Goal: Transaction & Acquisition: Book appointment/travel/reservation

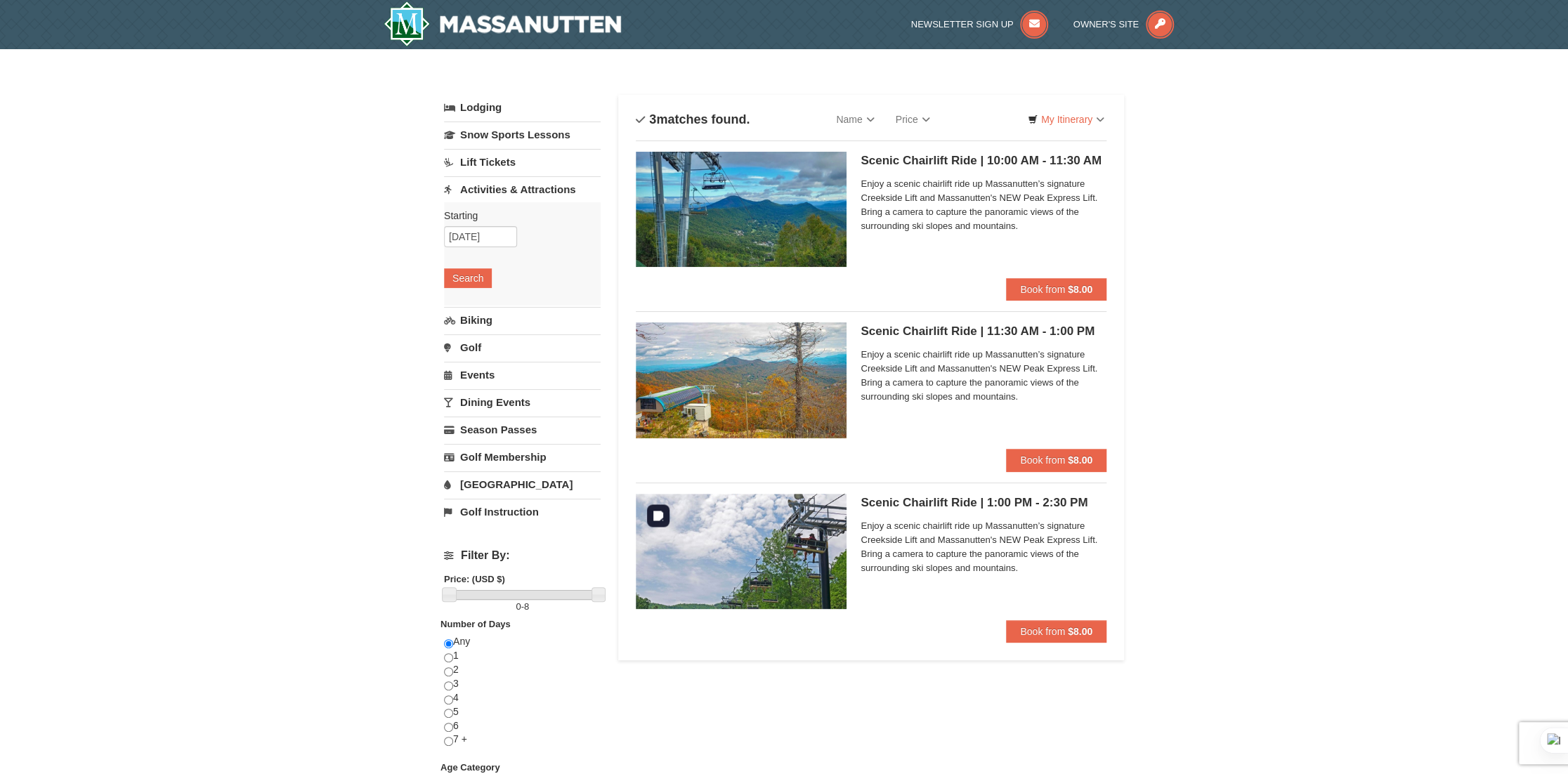
click at [777, 558] on img at bounding box center [741, 551] width 211 height 115
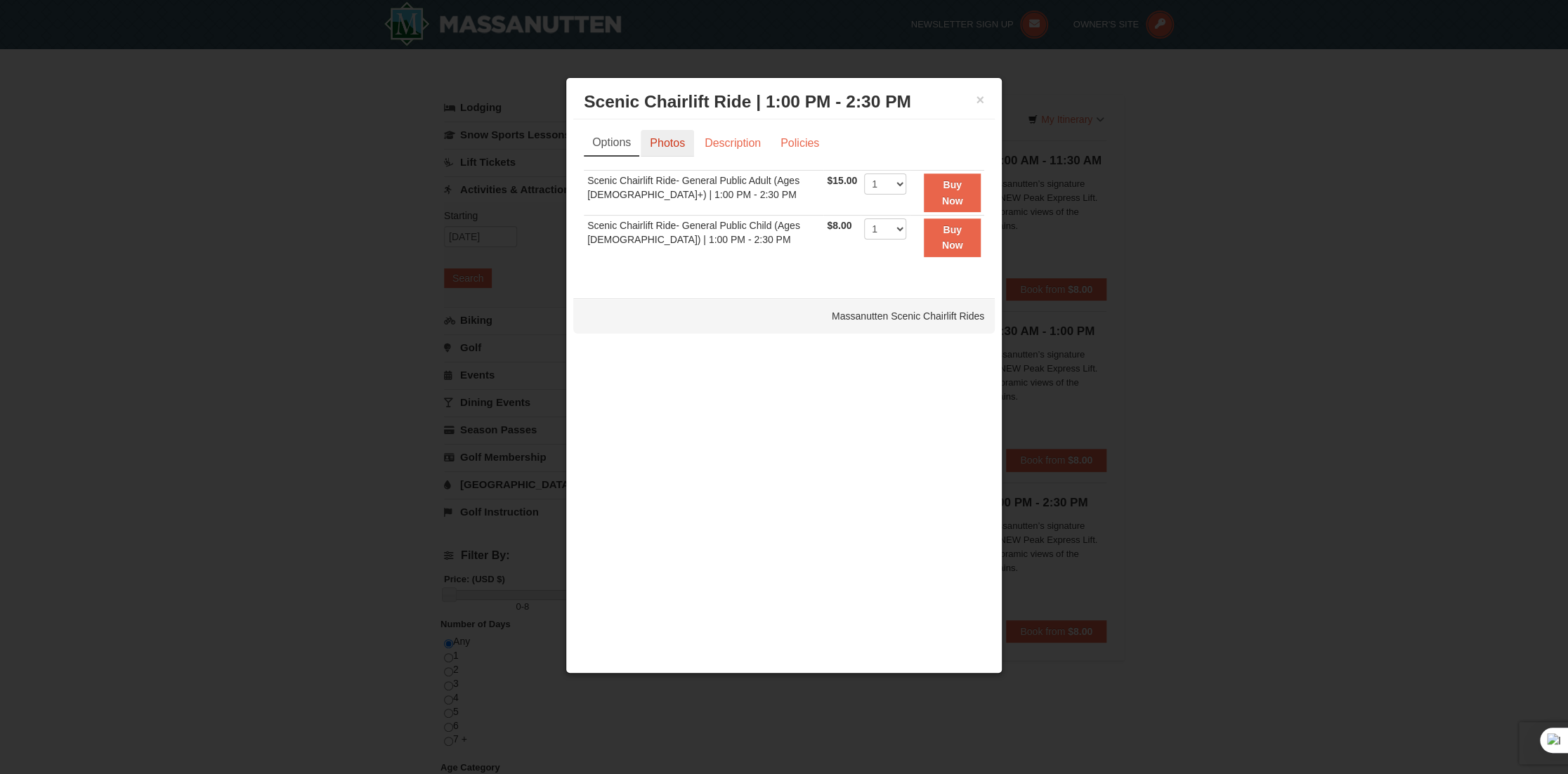
click at [667, 147] on link "Photos" at bounding box center [667, 143] width 53 height 27
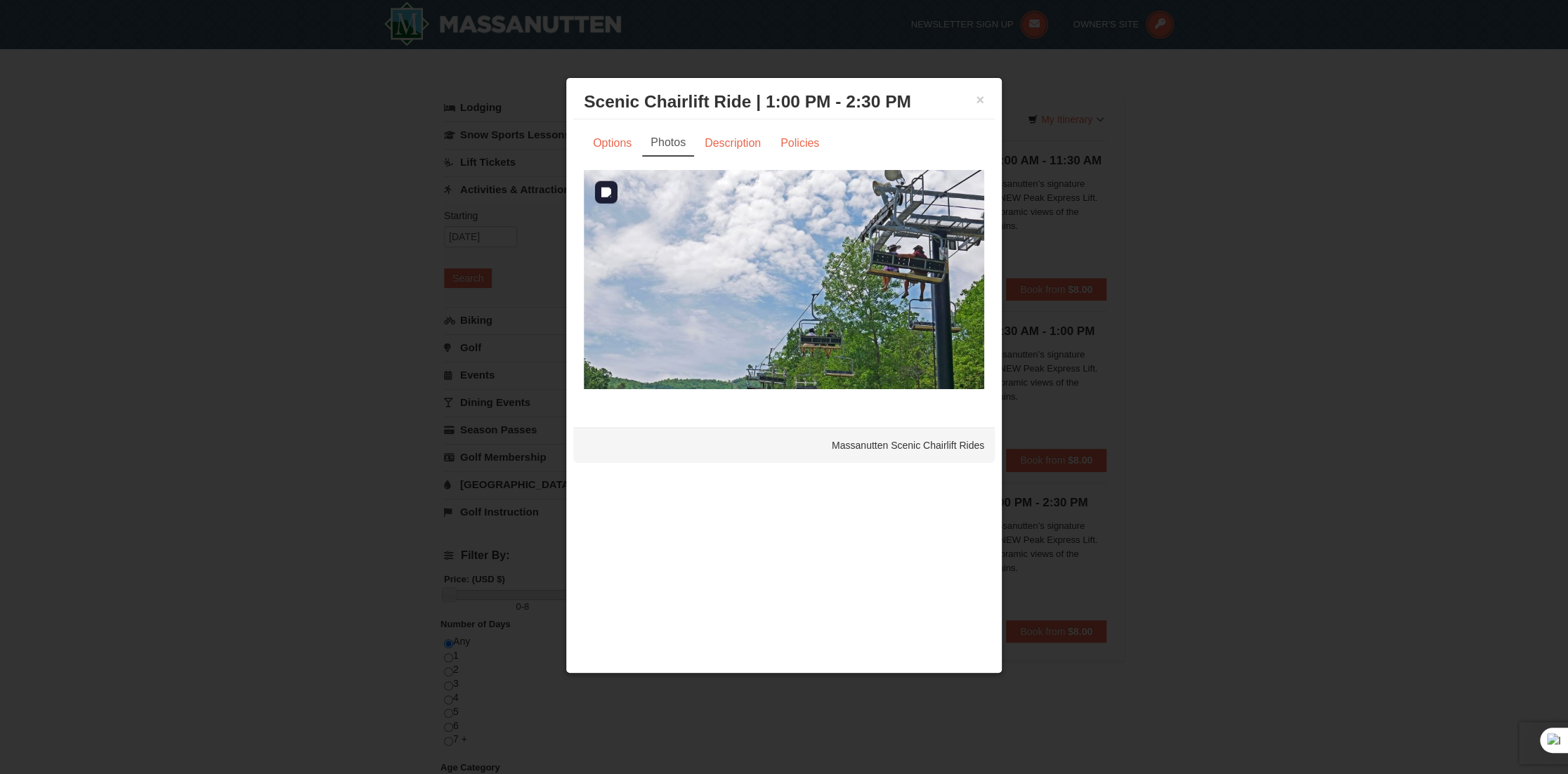
click at [822, 284] on img at bounding box center [784, 280] width 400 height 219
click at [741, 139] on link "Description" at bounding box center [732, 143] width 74 height 27
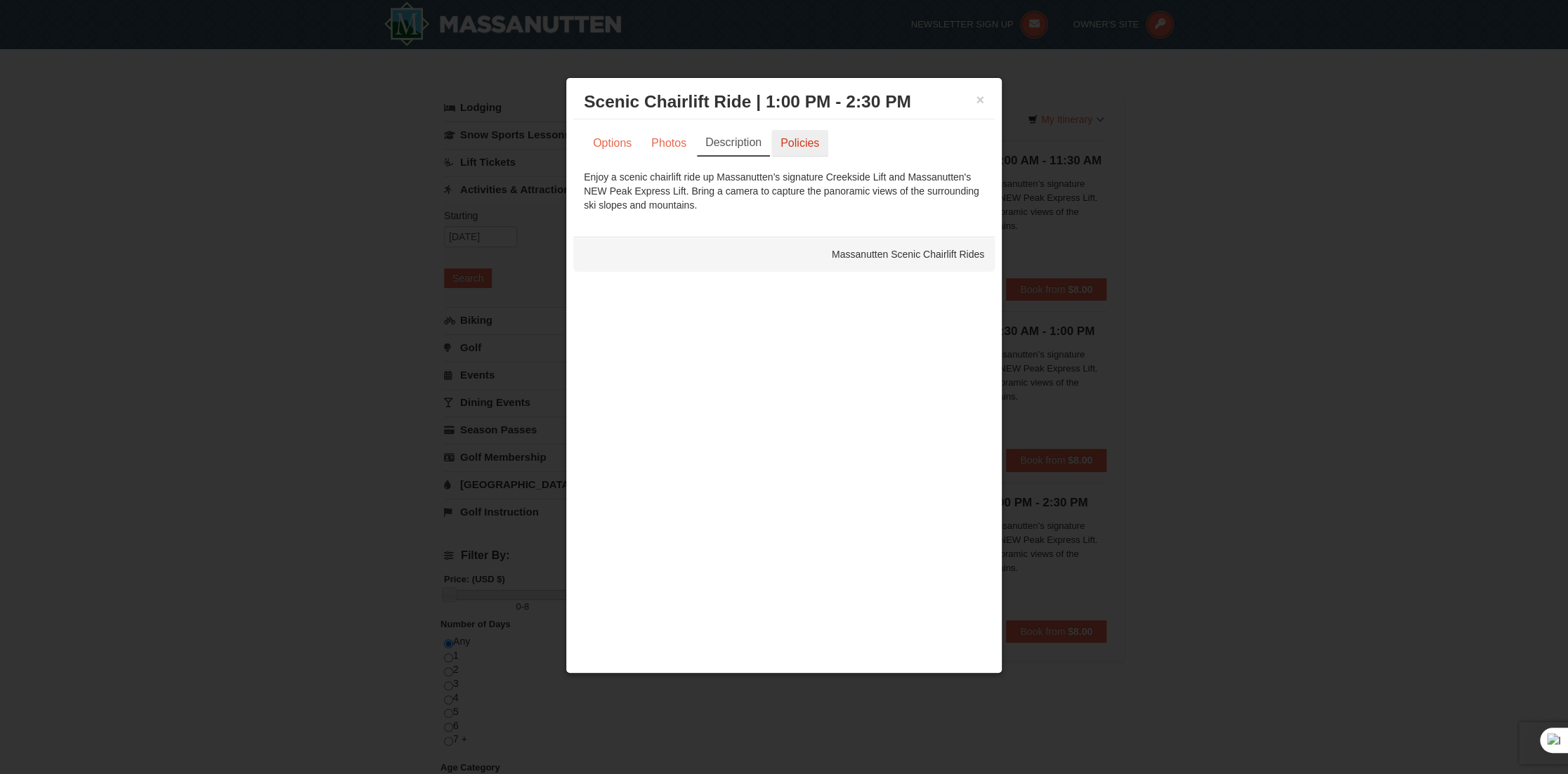
click at [791, 149] on link "Policies" at bounding box center [799, 143] width 57 height 27
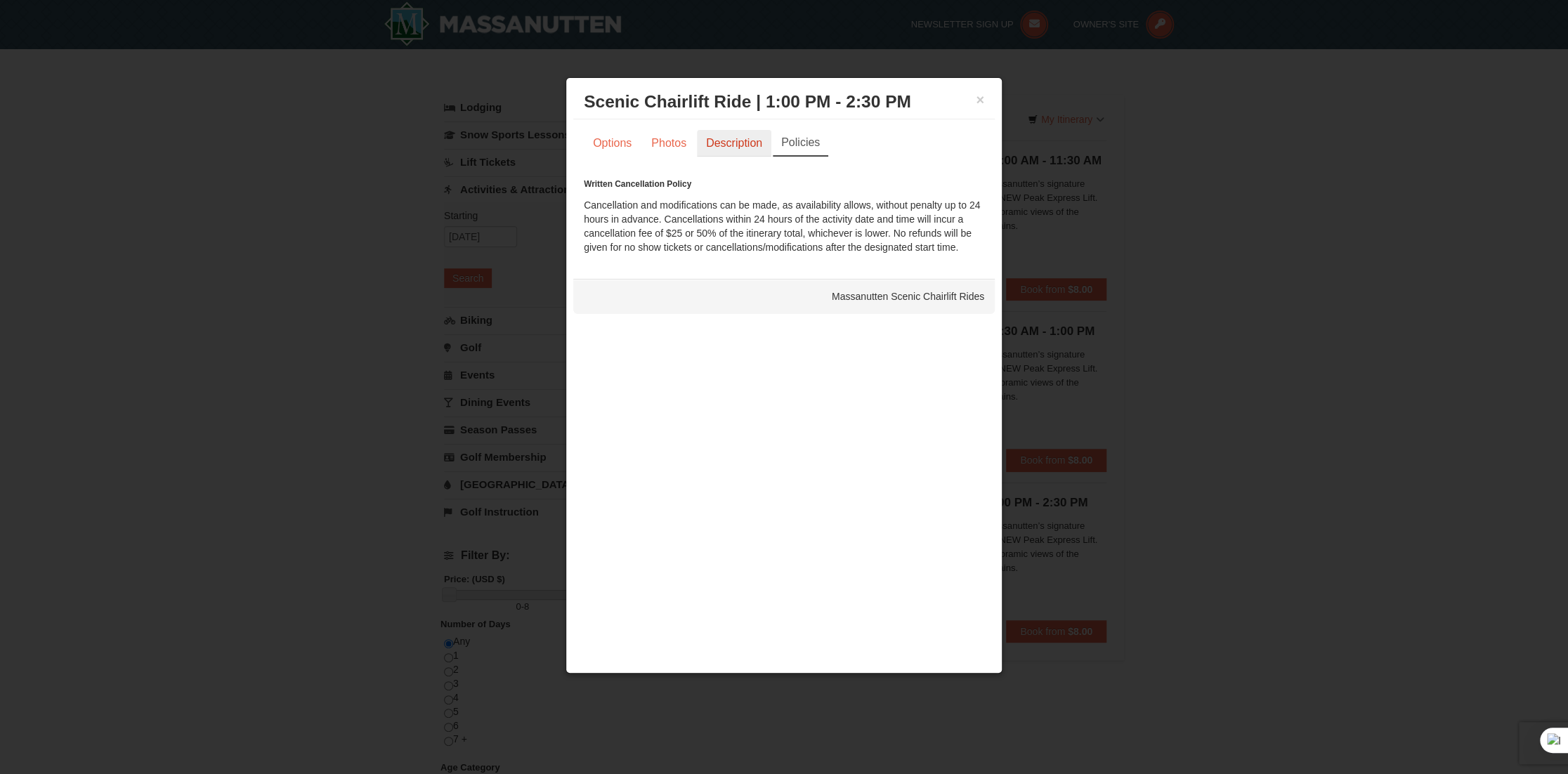
click at [728, 153] on link "Description" at bounding box center [733, 143] width 74 height 27
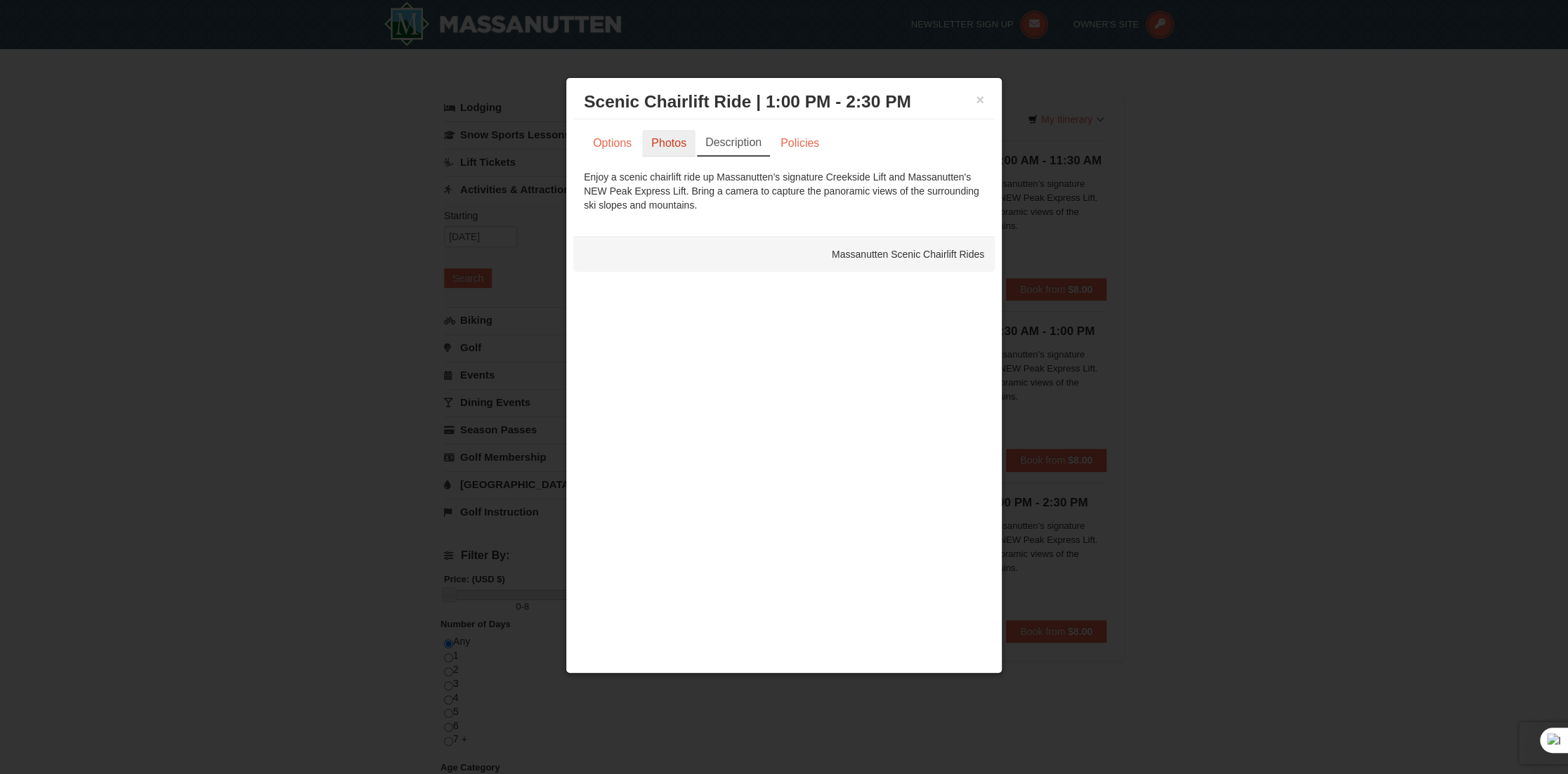
click at [642, 144] on link "Photos" at bounding box center [668, 143] width 53 height 27
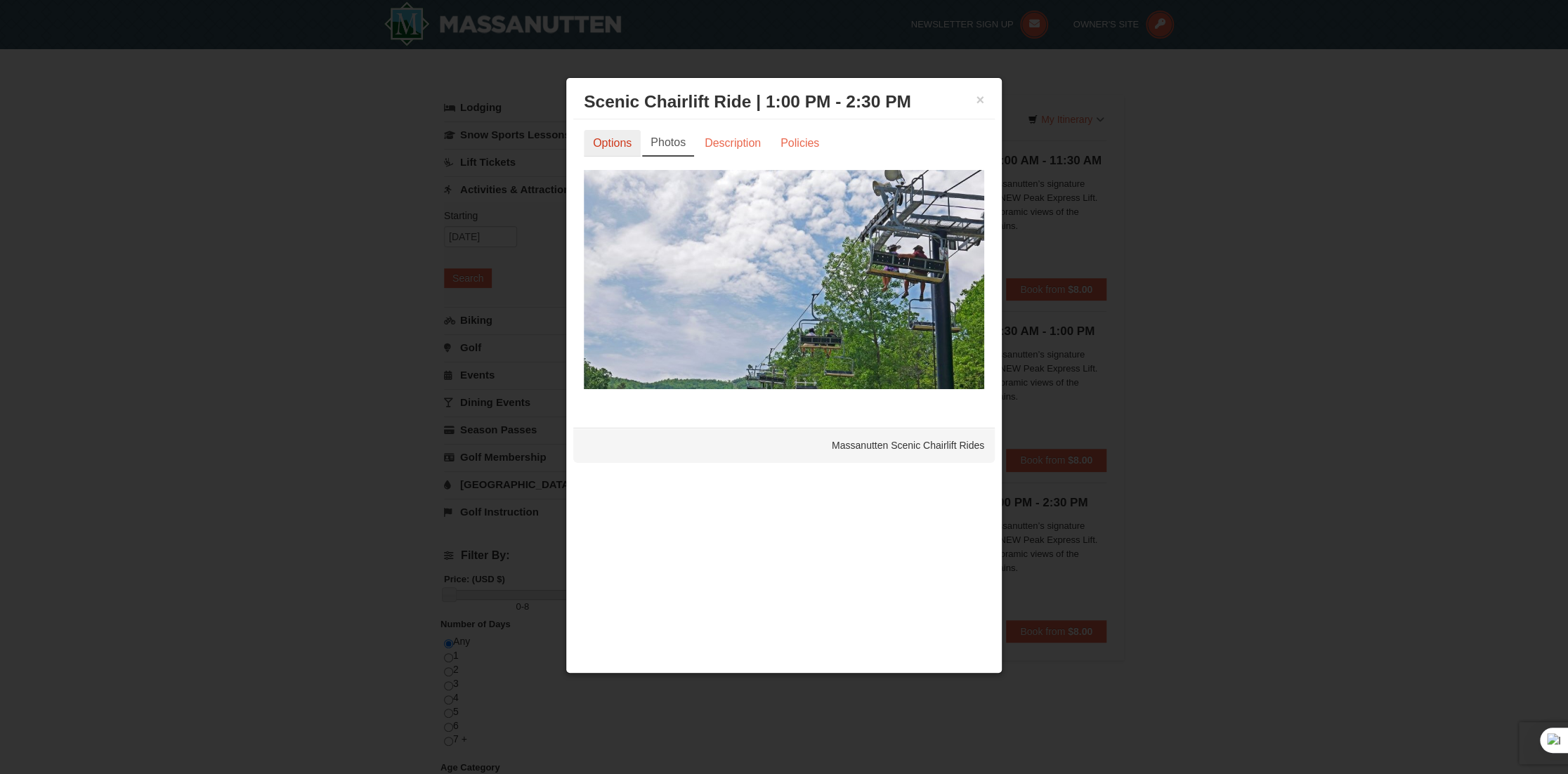
click at [634, 147] on link "Options" at bounding box center [612, 143] width 57 height 27
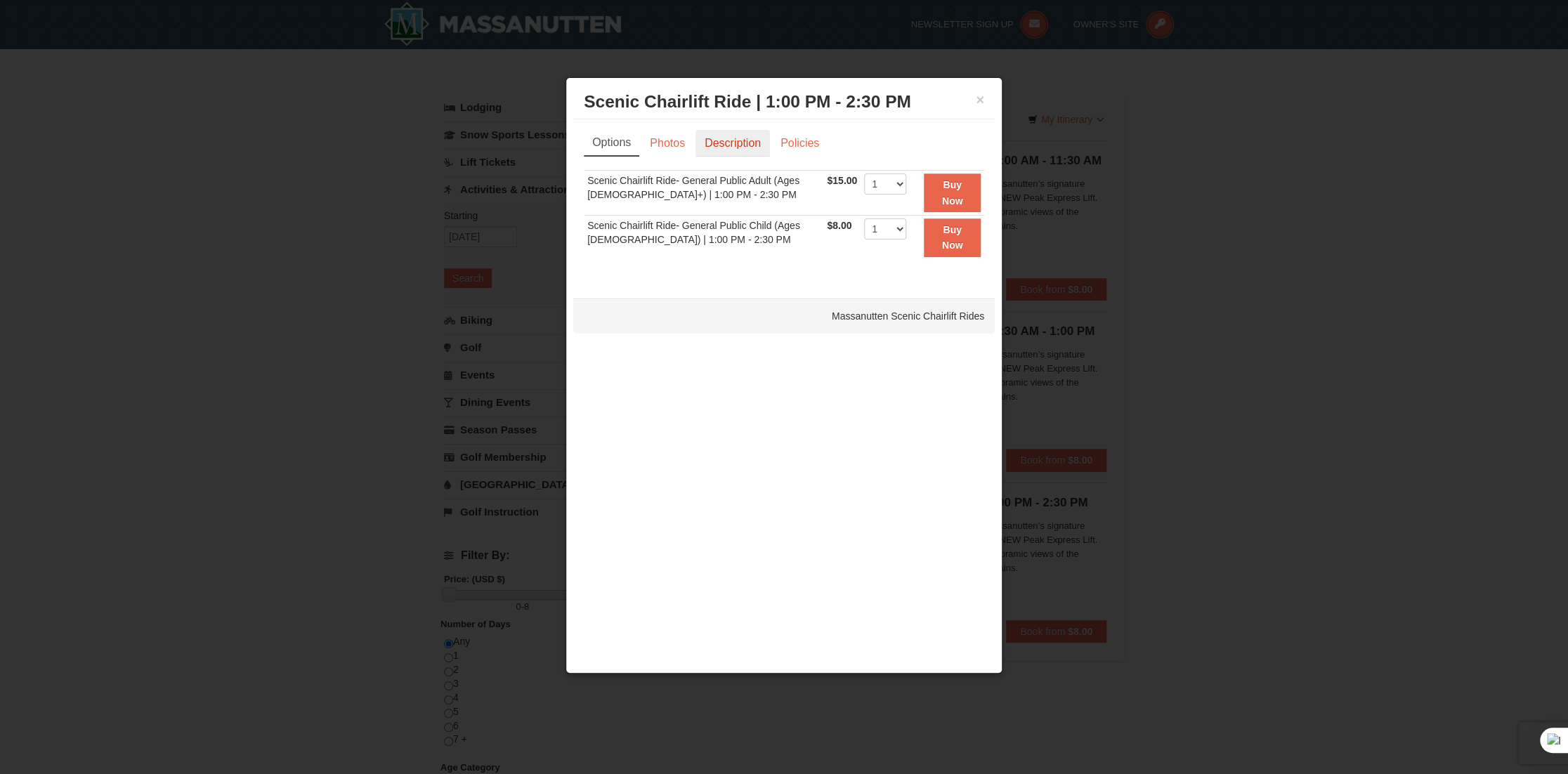
drag, startPoint x: 715, startPoint y: 145, endPoint x: 702, endPoint y: 147, distance: 13.2
click at [714, 145] on link "Description" at bounding box center [732, 143] width 74 height 27
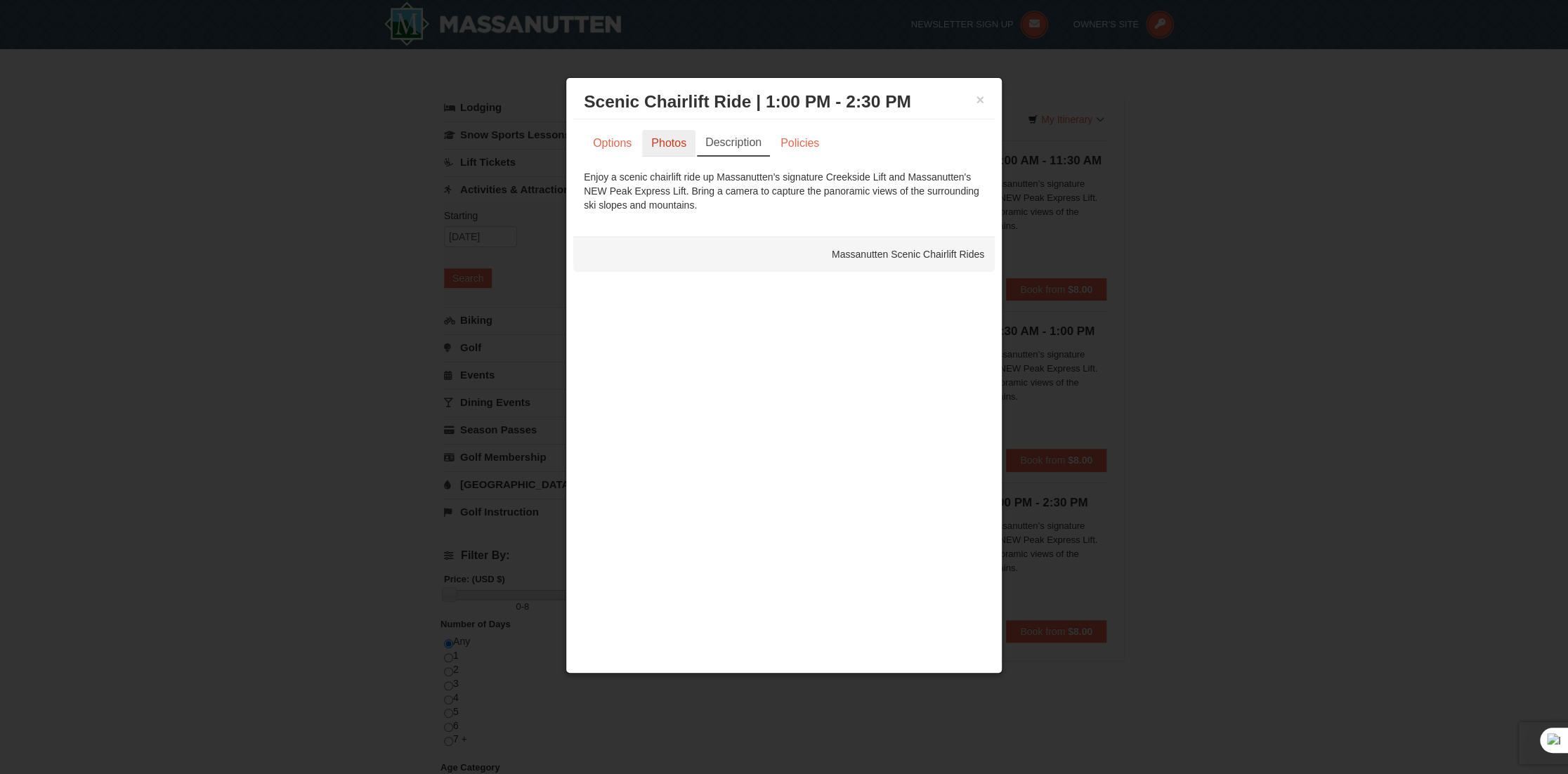
click at [655, 144] on link "Photos" at bounding box center [668, 143] width 53 height 27
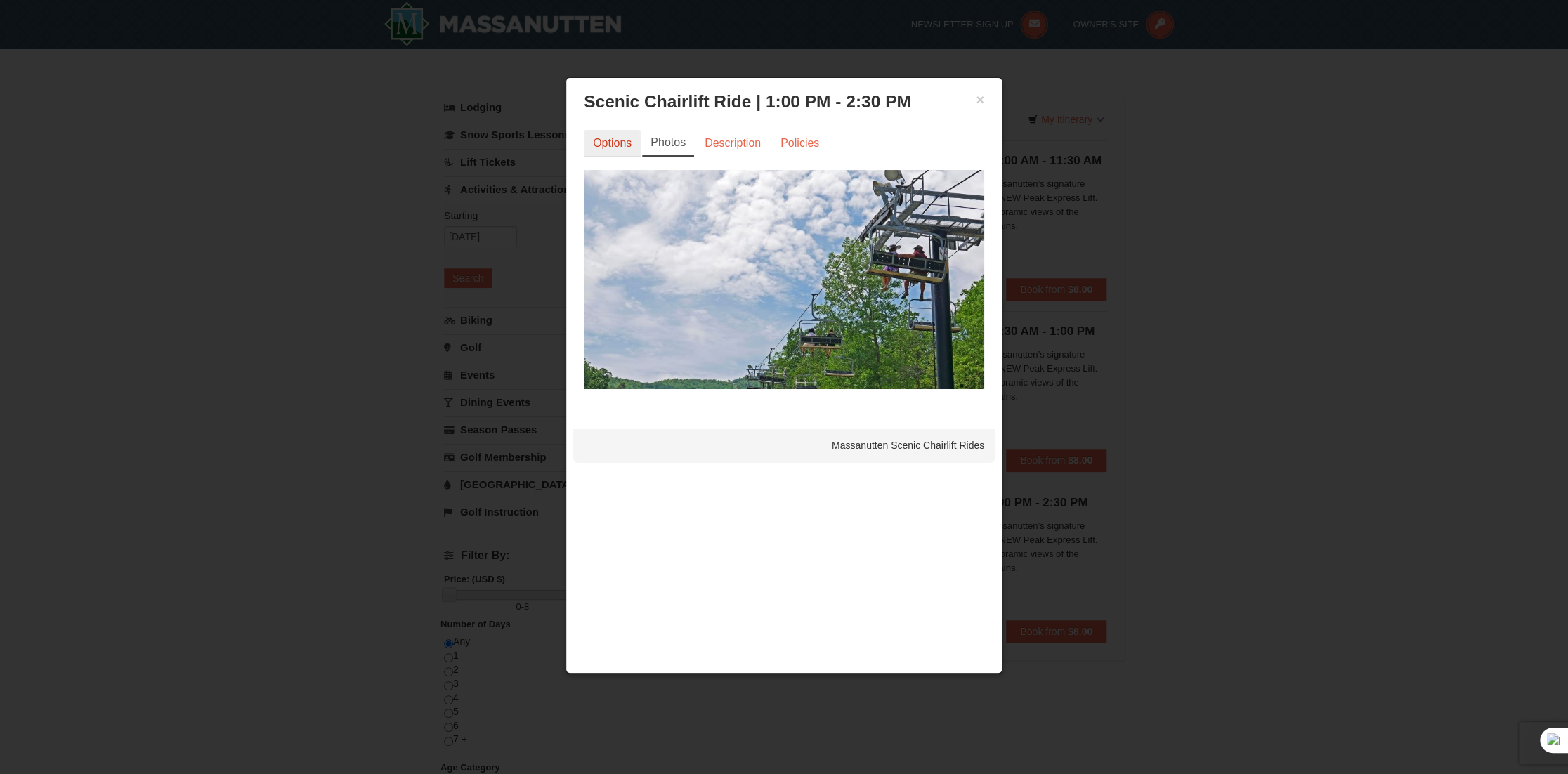
click at [616, 136] on link "Options" at bounding box center [612, 143] width 57 height 27
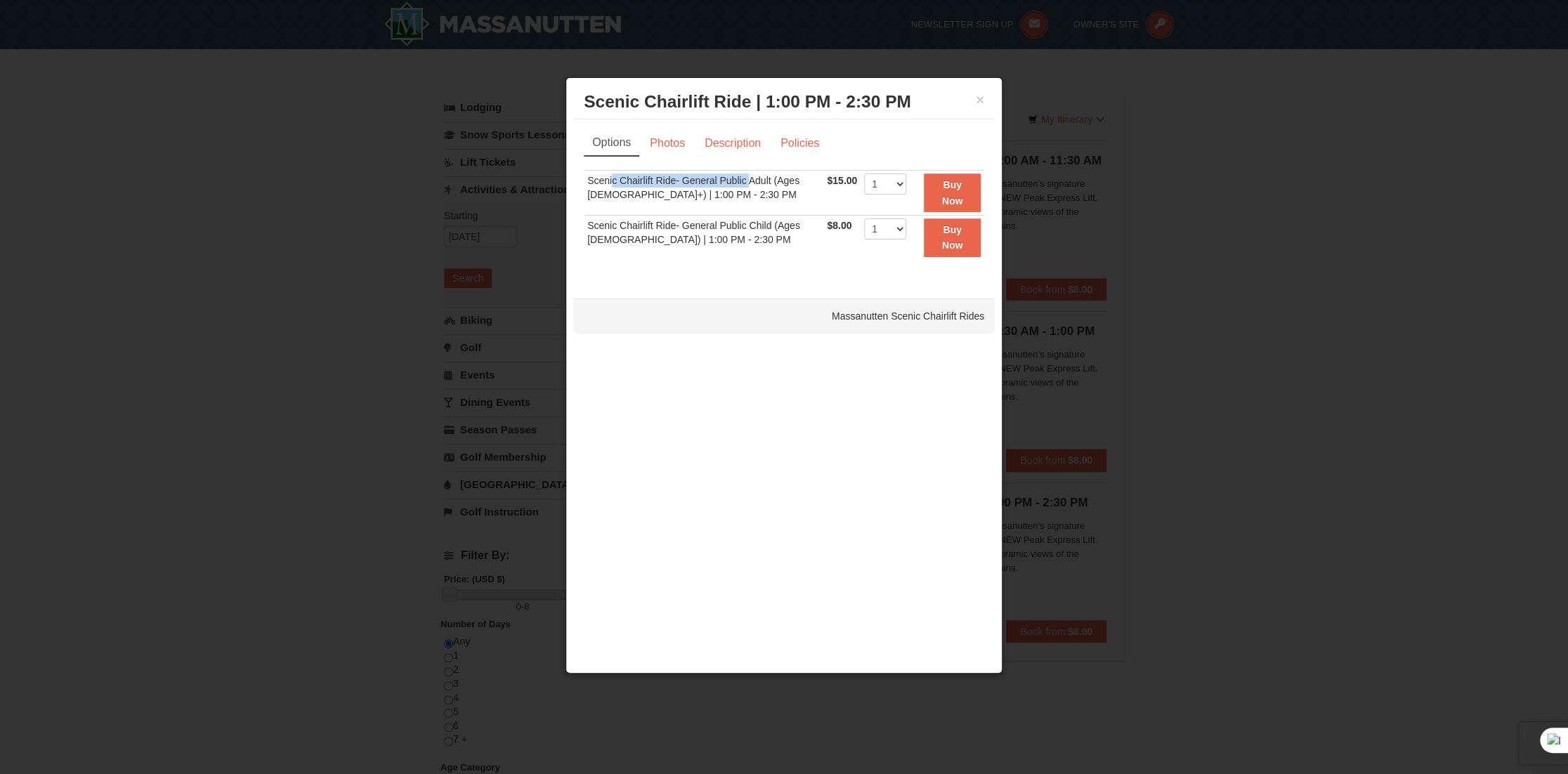
drag, startPoint x: 613, startPoint y: 185, endPoint x: 748, endPoint y: 186, distance: 135.0
click at [748, 186] on td "Scenic Chairlift Ride- General Public Adult (Ages [DEMOGRAPHIC_DATA]+) | 1:00 P…" at bounding box center [703, 192] width 240 height 45
click at [713, 204] on icon at bounding box center [716, 207] width 9 height 9
click at [718, 200] on td "Scenic Chairlift Ride- General Public Adult (Ages [DEMOGRAPHIC_DATA]+) | 1:00 P…" at bounding box center [703, 192] width 240 height 45
click at [980, 92] on button "×" at bounding box center [979, 99] width 9 height 14
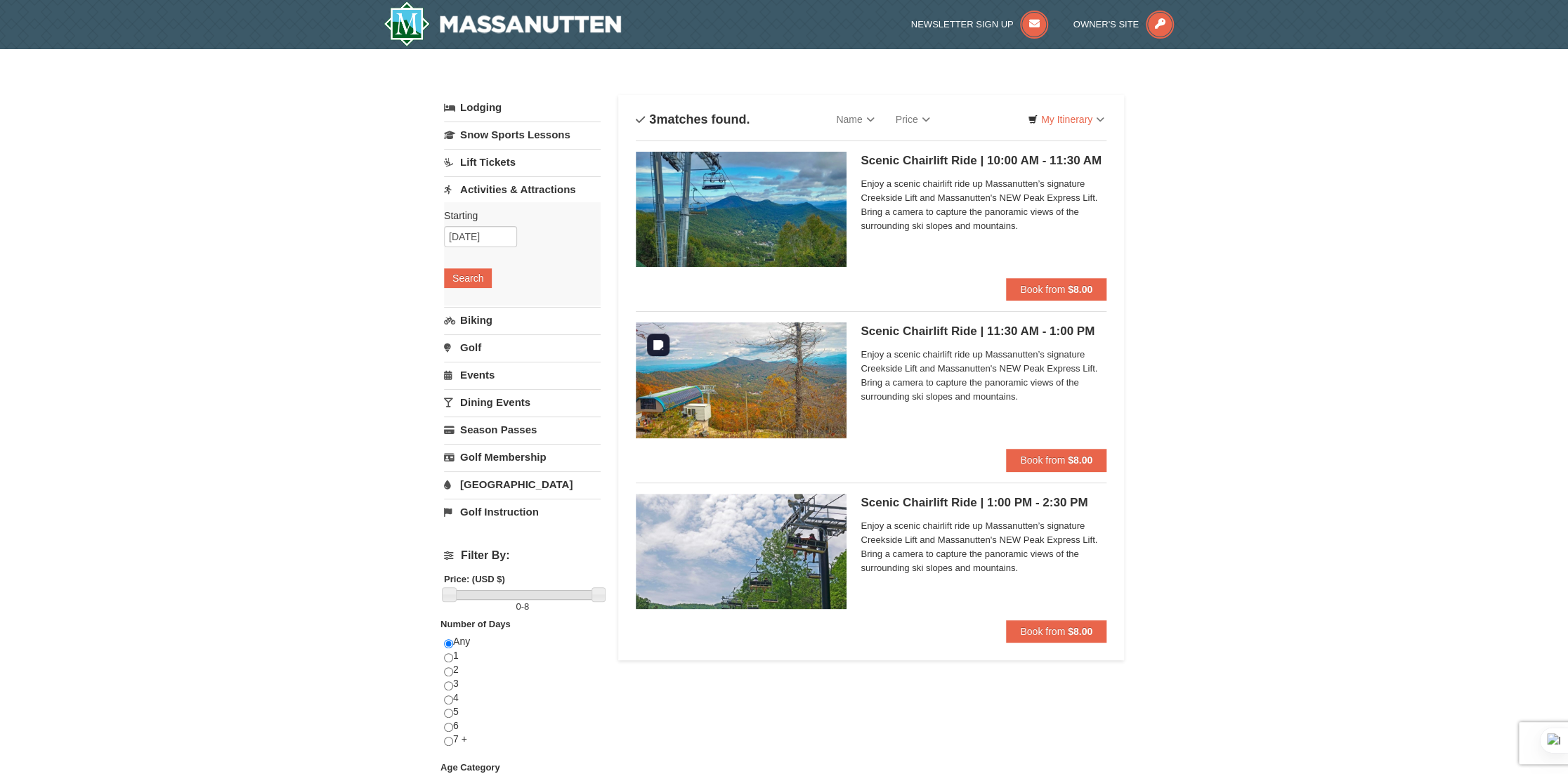
click at [813, 402] on img at bounding box center [741, 380] width 211 height 115
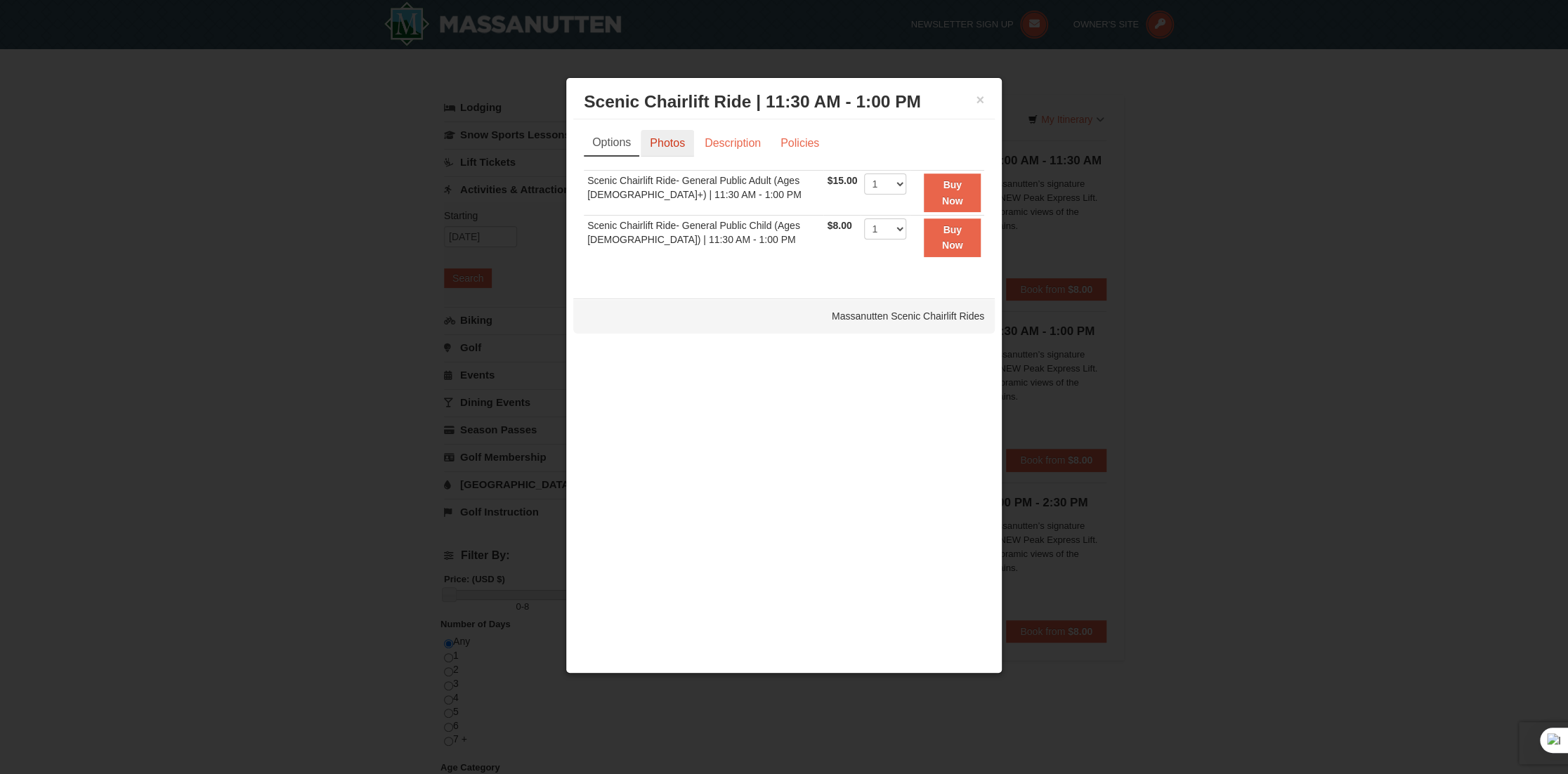
click at [680, 150] on link "Photos" at bounding box center [667, 143] width 53 height 27
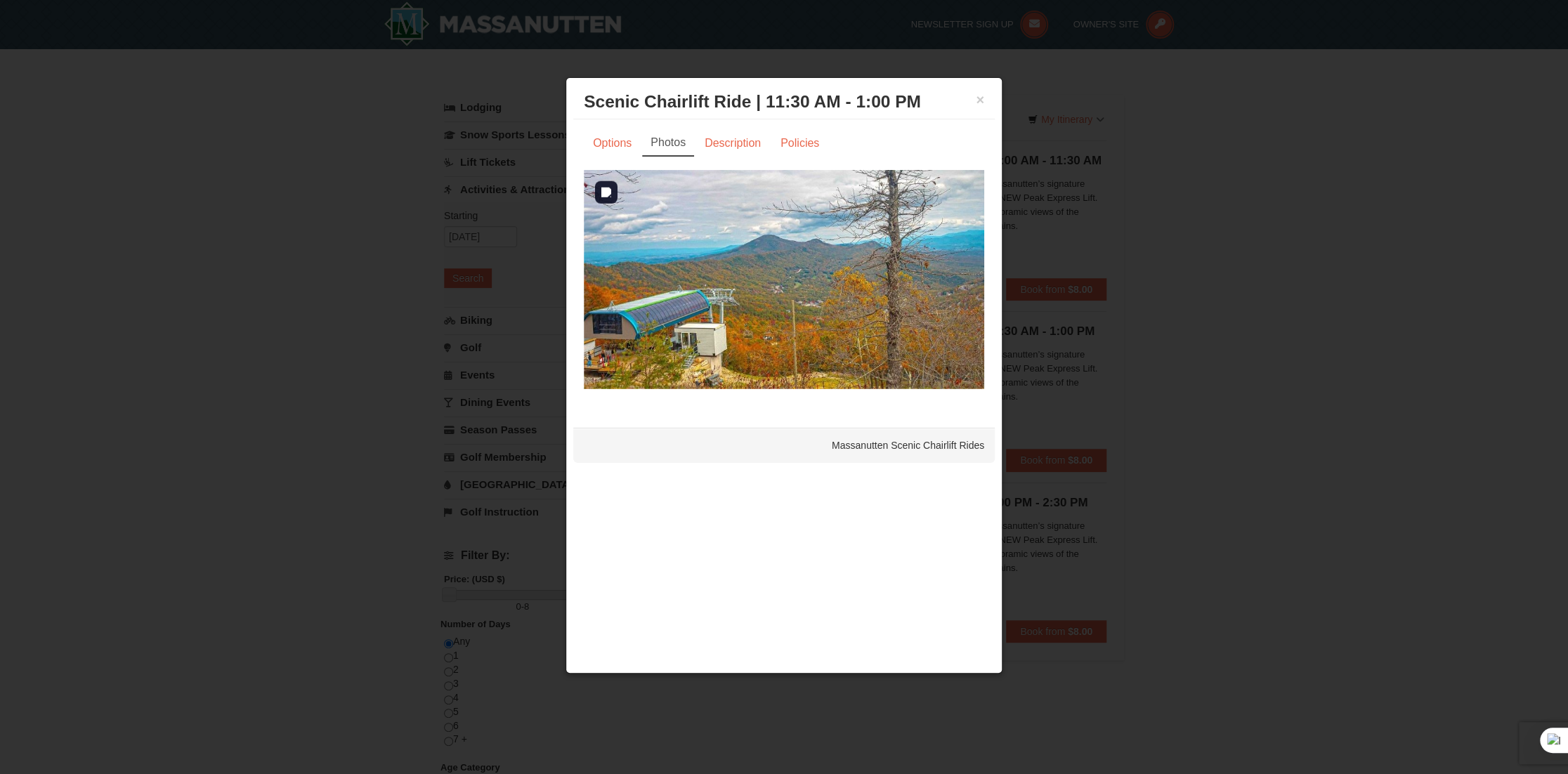
click at [685, 246] on img at bounding box center [784, 280] width 400 height 219
click at [976, 102] on button "×" at bounding box center [979, 99] width 9 height 14
